Goal: Use online tool/utility

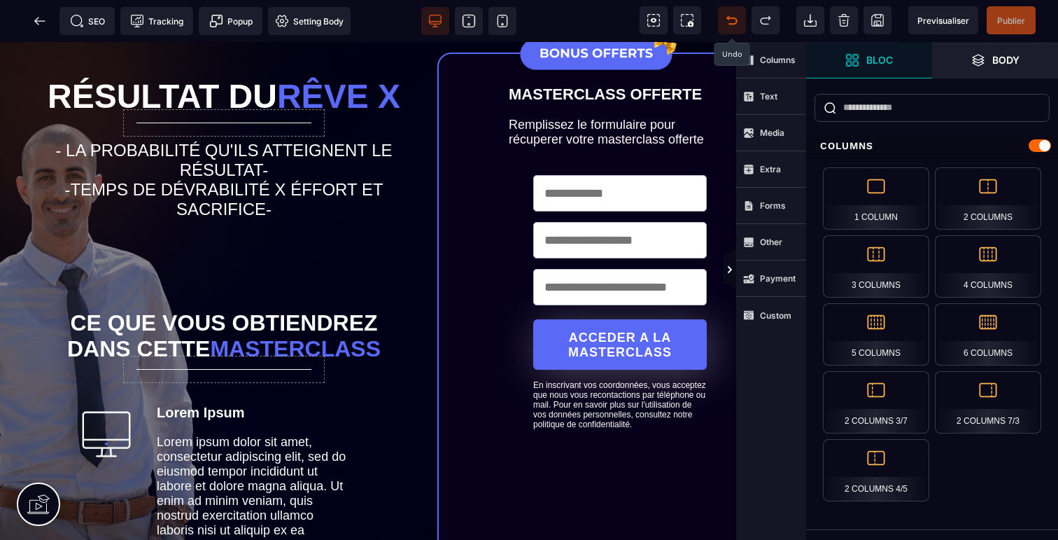
click at [722, 28] on span at bounding box center [732, 20] width 28 height 28
click at [731, 25] on icon at bounding box center [732, 20] width 14 height 14
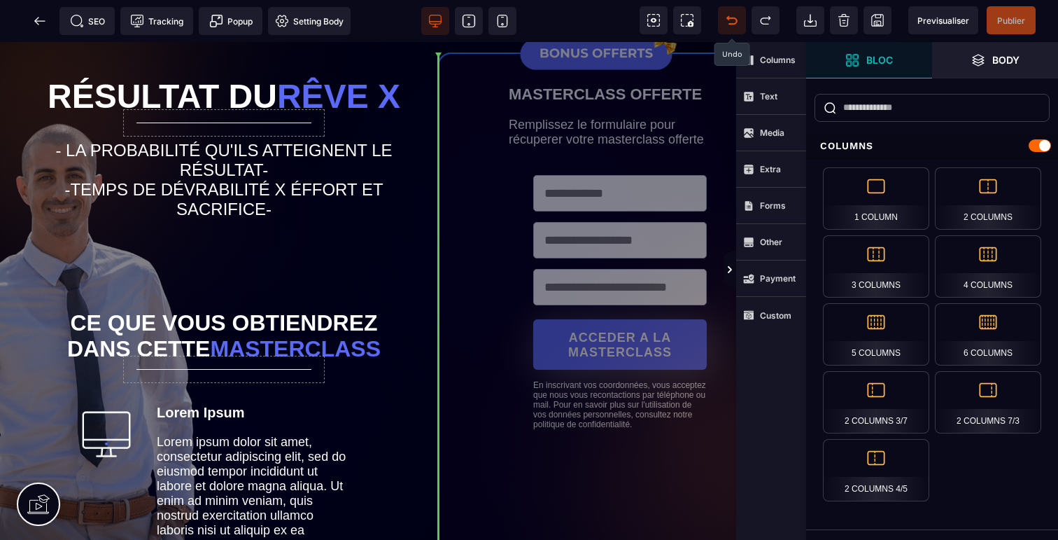
drag, startPoint x: 477, startPoint y: 150, endPoint x: 290, endPoint y: 150, distance: 186.2
click at [290, 150] on div "Résultat du rêve X - LA PROBABILITÉ QU'ILS ATTEIGNENT LE RÉSULTAT- -TEMPS DE DÉ…" at bounding box center [368, 550] width 736 height 1016
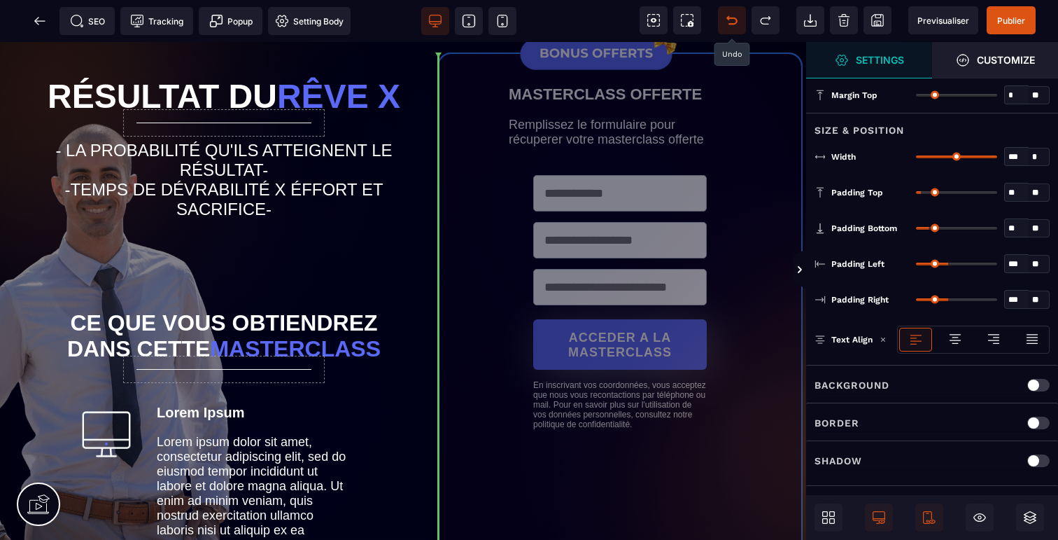
drag, startPoint x: 574, startPoint y: 55, endPoint x: 328, endPoint y: 133, distance: 258.6
click at [328, 133] on div "Résultat du rêve X - LA PROBABILITÉ QU'ILS ATTEIGNENT LE RÉSULTAT- -TEMPS DE DÉ…" at bounding box center [403, 550] width 806 height 1016
drag, startPoint x: 467, startPoint y: 256, endPoint x: 349, endPoint y: 253, distance: 118.3
click at [349, 255] on div "Résultat du rêve X - LA PROBABILITÉ QU'ILS ATTEIGNENT LE RÉSULTAT- -TEMPS DE DÉ…" at bounding box center [403, 550] width 806 height 1016
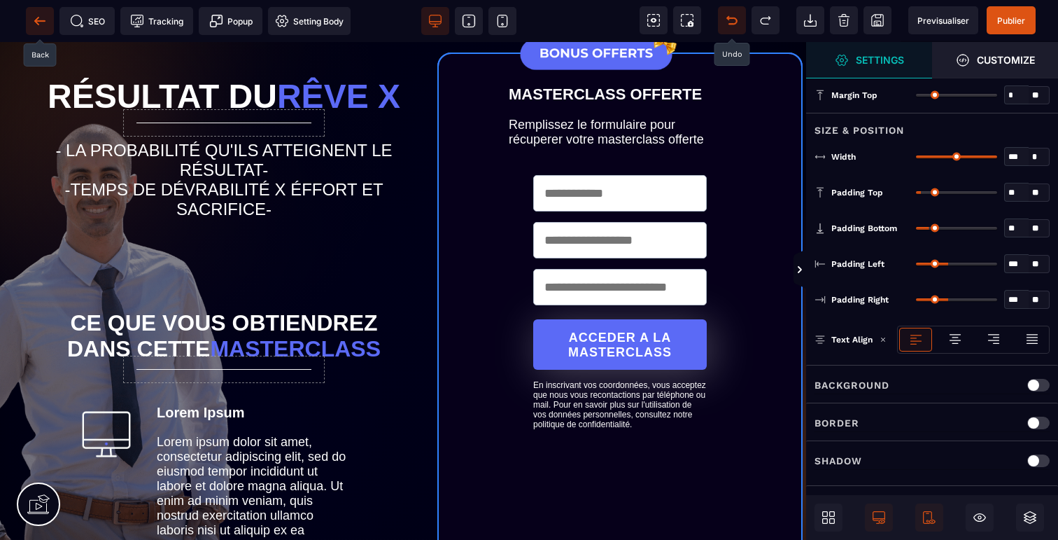
click at [44, 18] on icon at bounding box center [40, 21] width 14 height 14
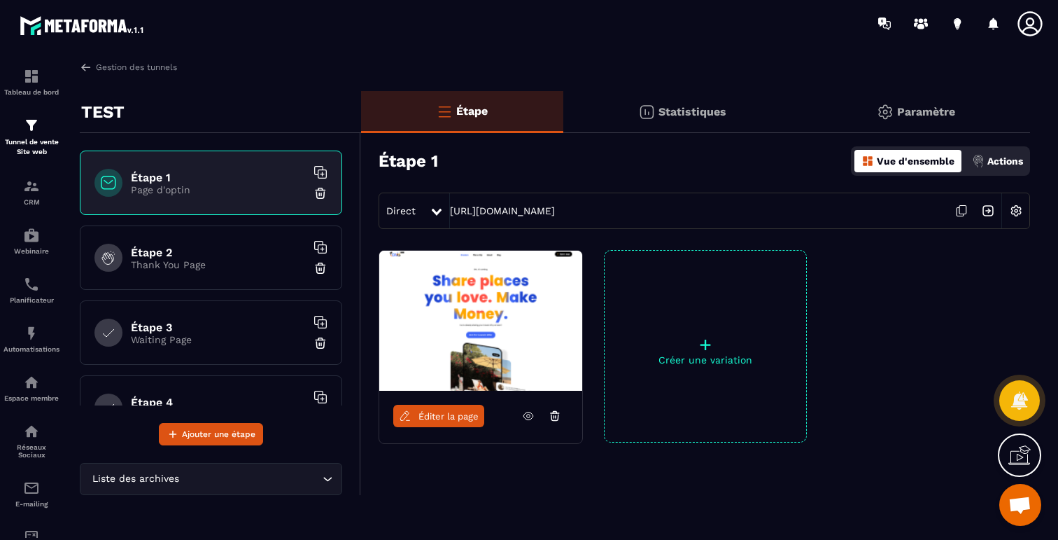
click at [559, 414] on icon at bounding box center [555, 415] width 13 height 13
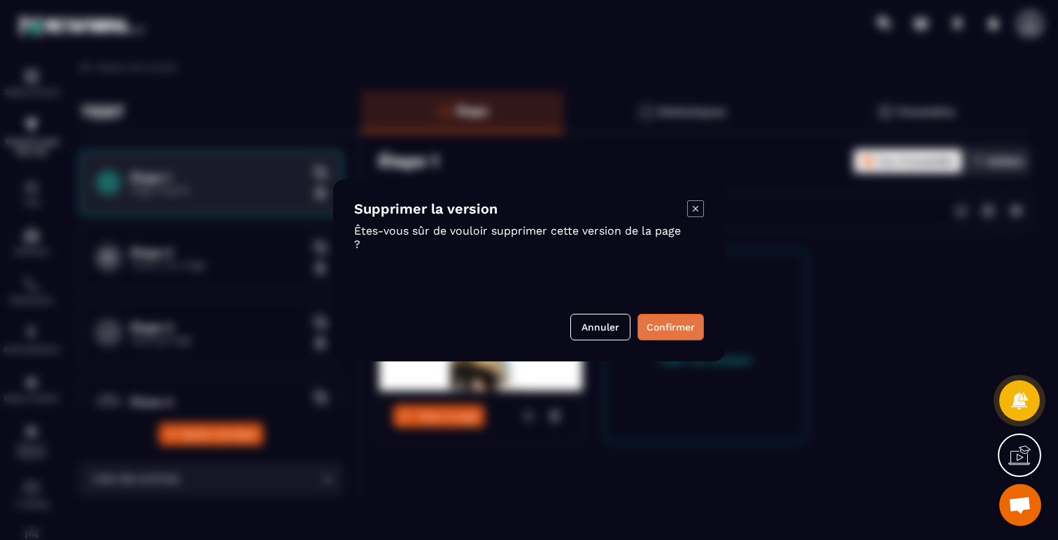
click at [676, 329] on button "Confirmer" at bounding box center [671, 327] width 66 height 27
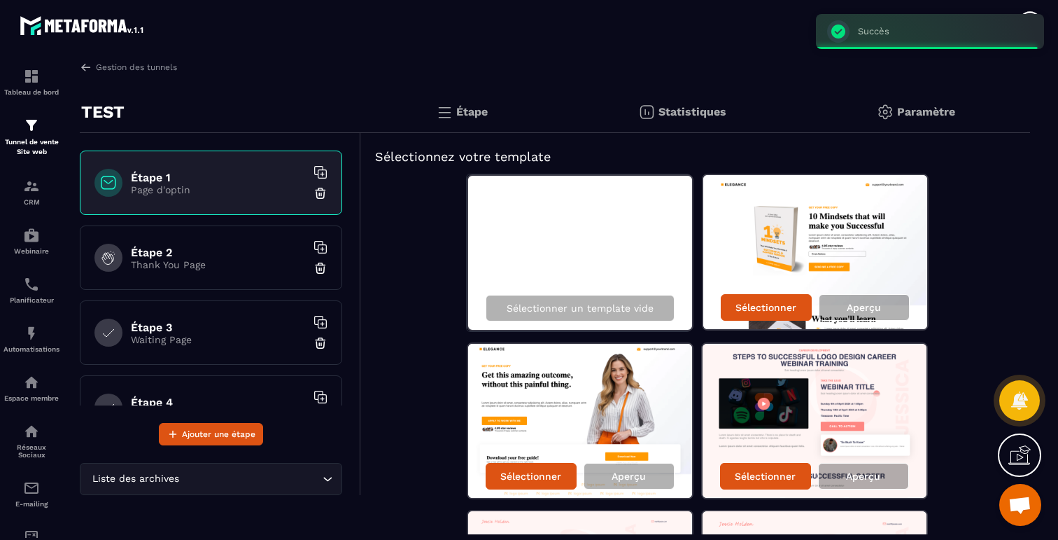
click at [677, 304] on div "Sélectionner un template vide" at bounding box center [580, 307] width 224 height 43
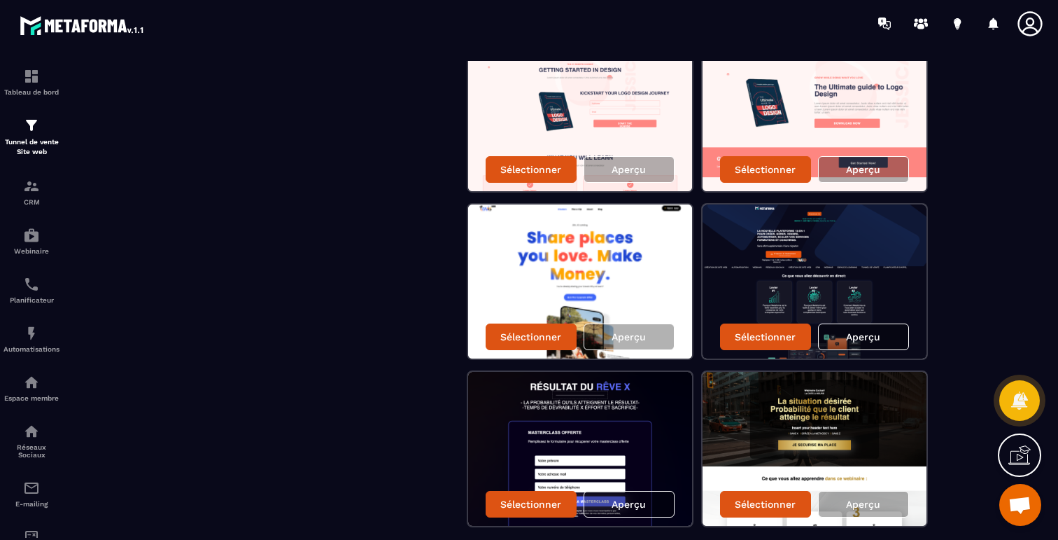
scroll to position [499, 0]
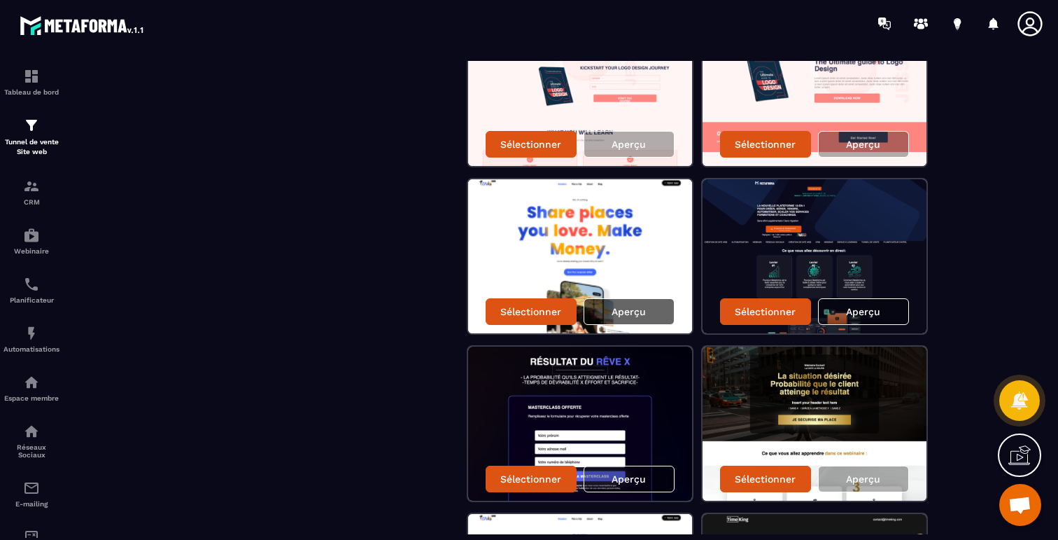
click at [631, 304] on div "Aperçu" at bounding box center [629, 311] width 91 height 27
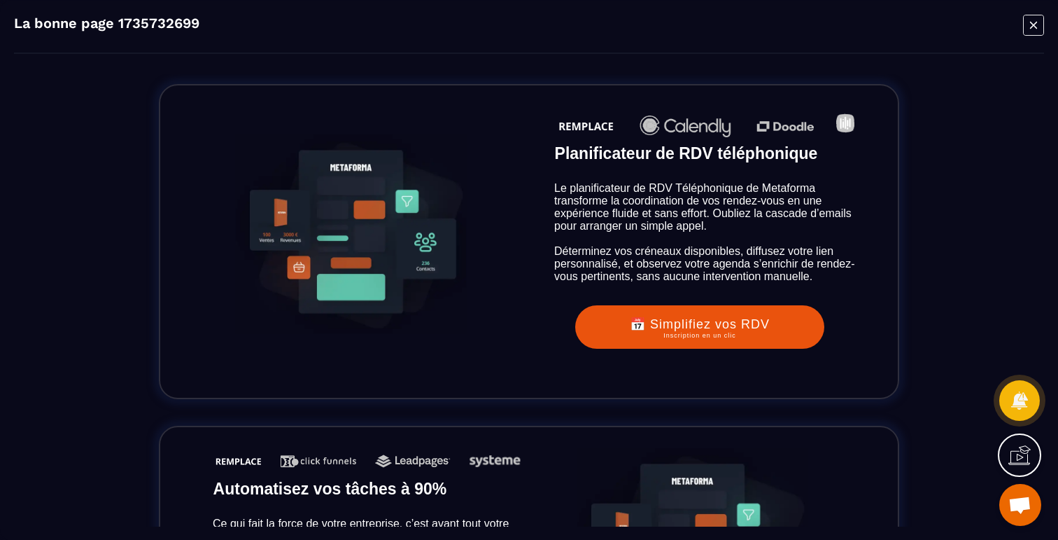
scroll to position [2850, 0]
